Goal: Use online tool/utility

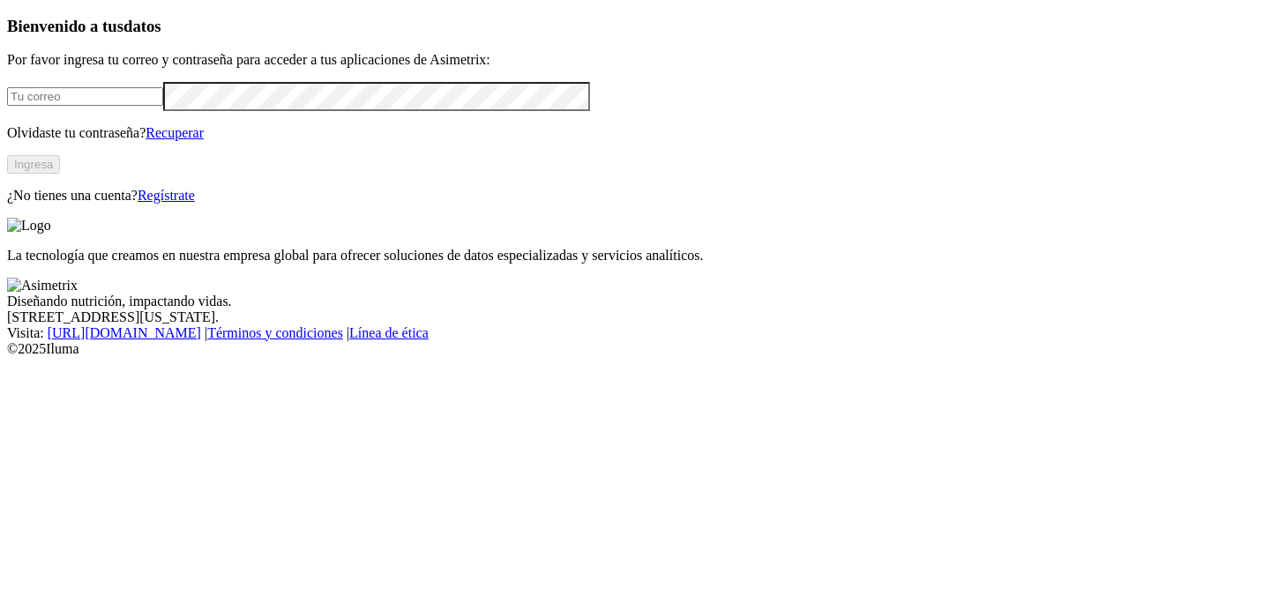
type input "[EMAIL_ADDRESS][PERSON_NAME][DOMAIN_NAME]"
click at [60, 174] on button "Ingresa" at bounding box center [33, 164] width 53 height 19
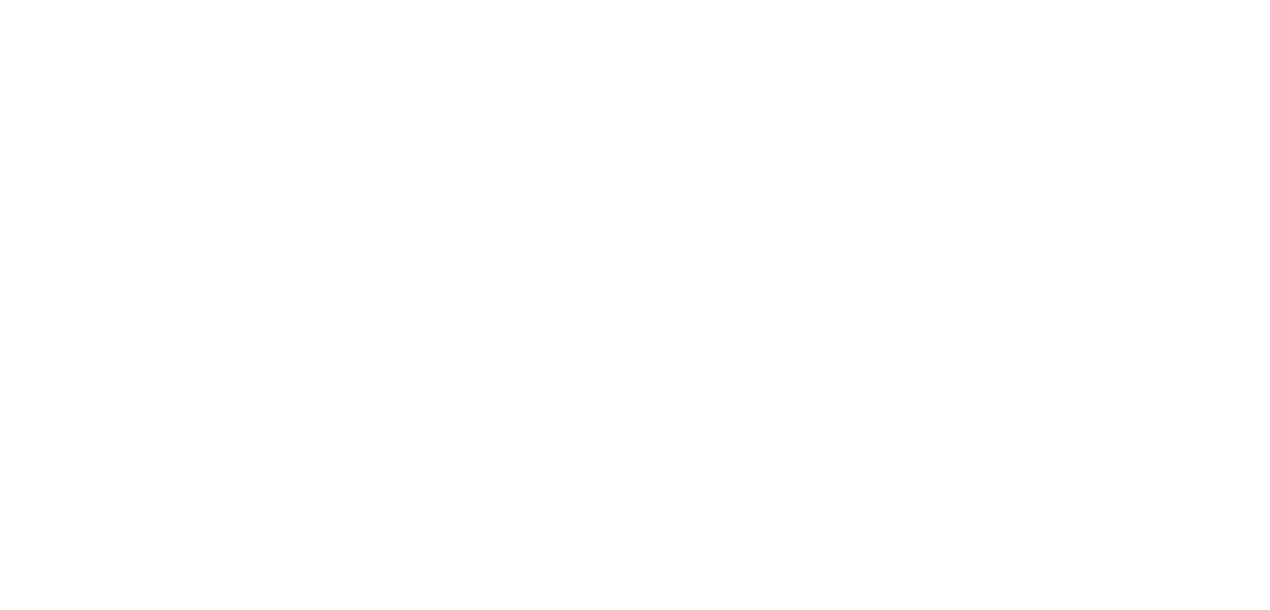
type input "ali"
